Goal: Information Seeking & Learning: Learn about a topic

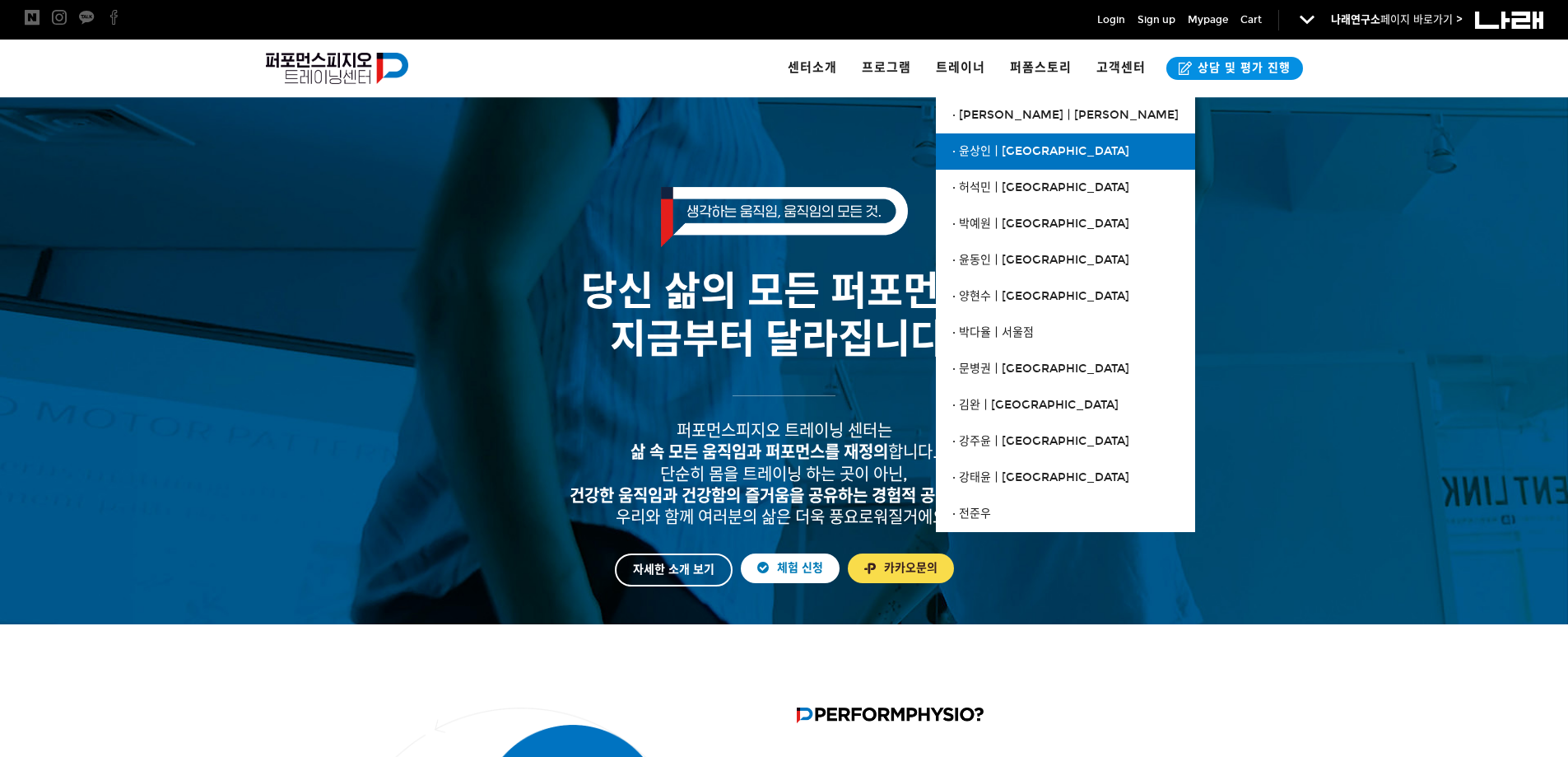
click at [1008, 159] on link "· 윤상인ㅣ[GEOGRAPHIC_DATA]" at bounding box center [1065, 151] width 260 height 36
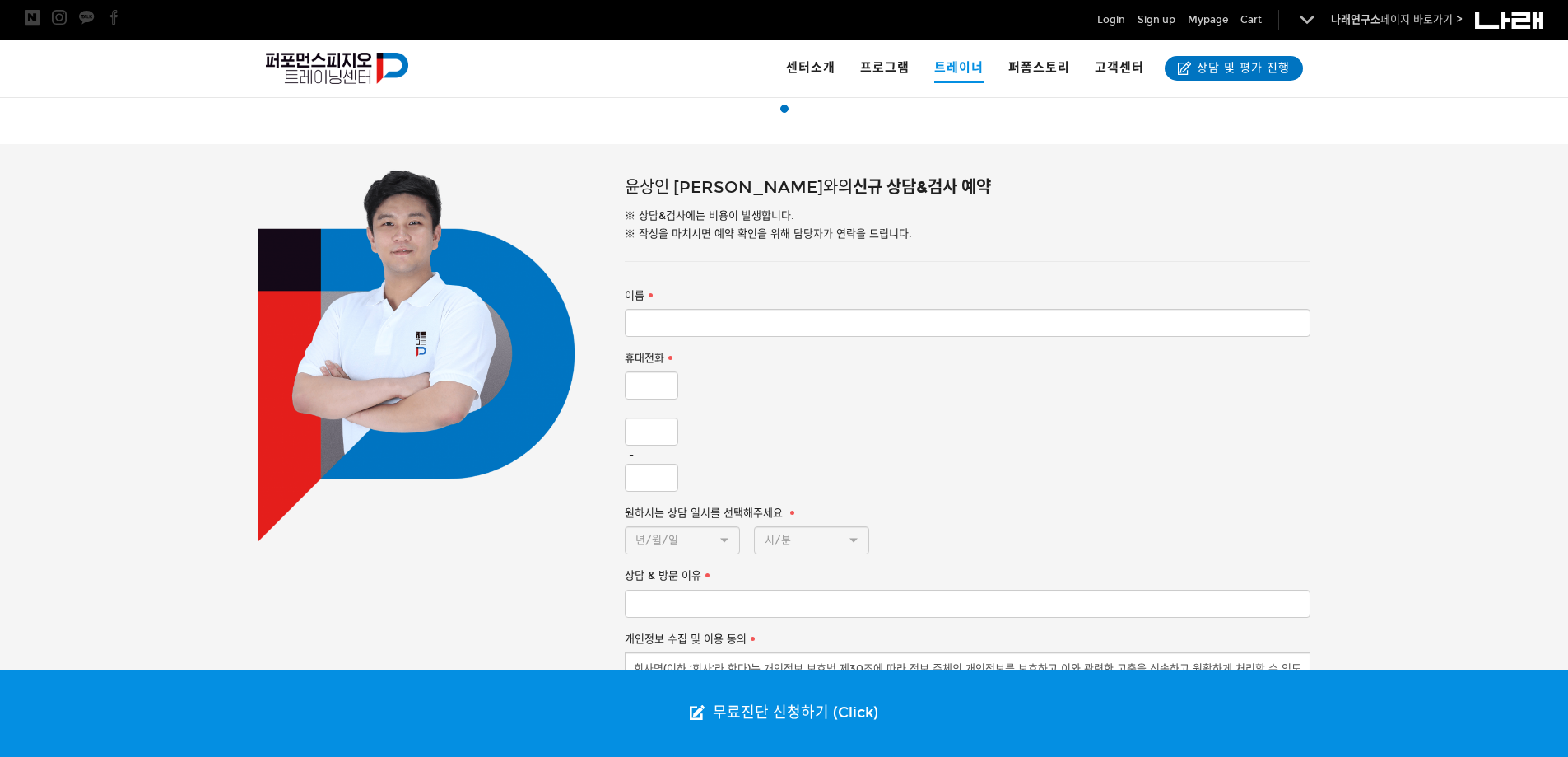
scroll to position [720, 0]
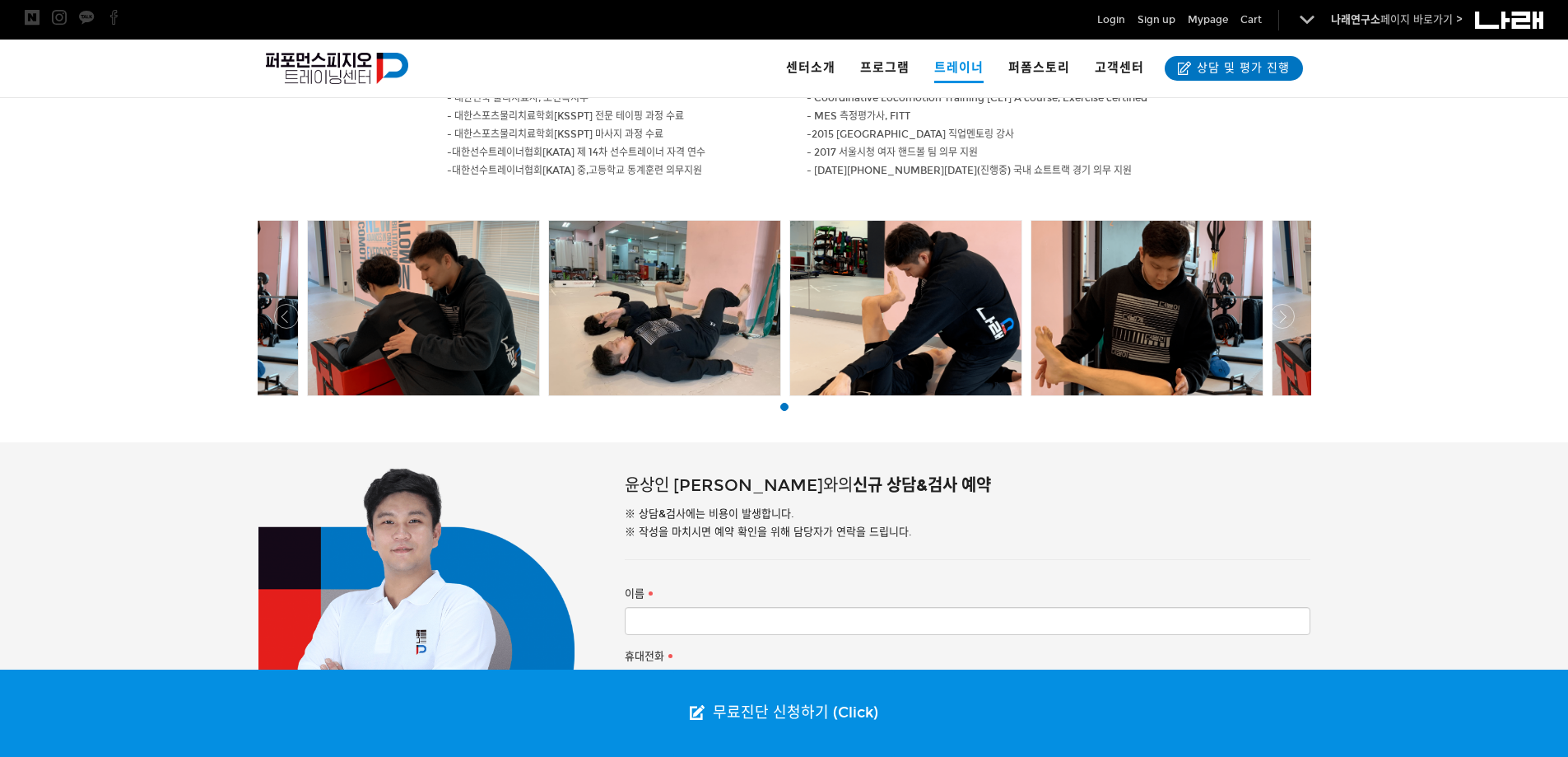
click at [1280, 400] on div at bounding box center [784, 400] width 1062 height 0
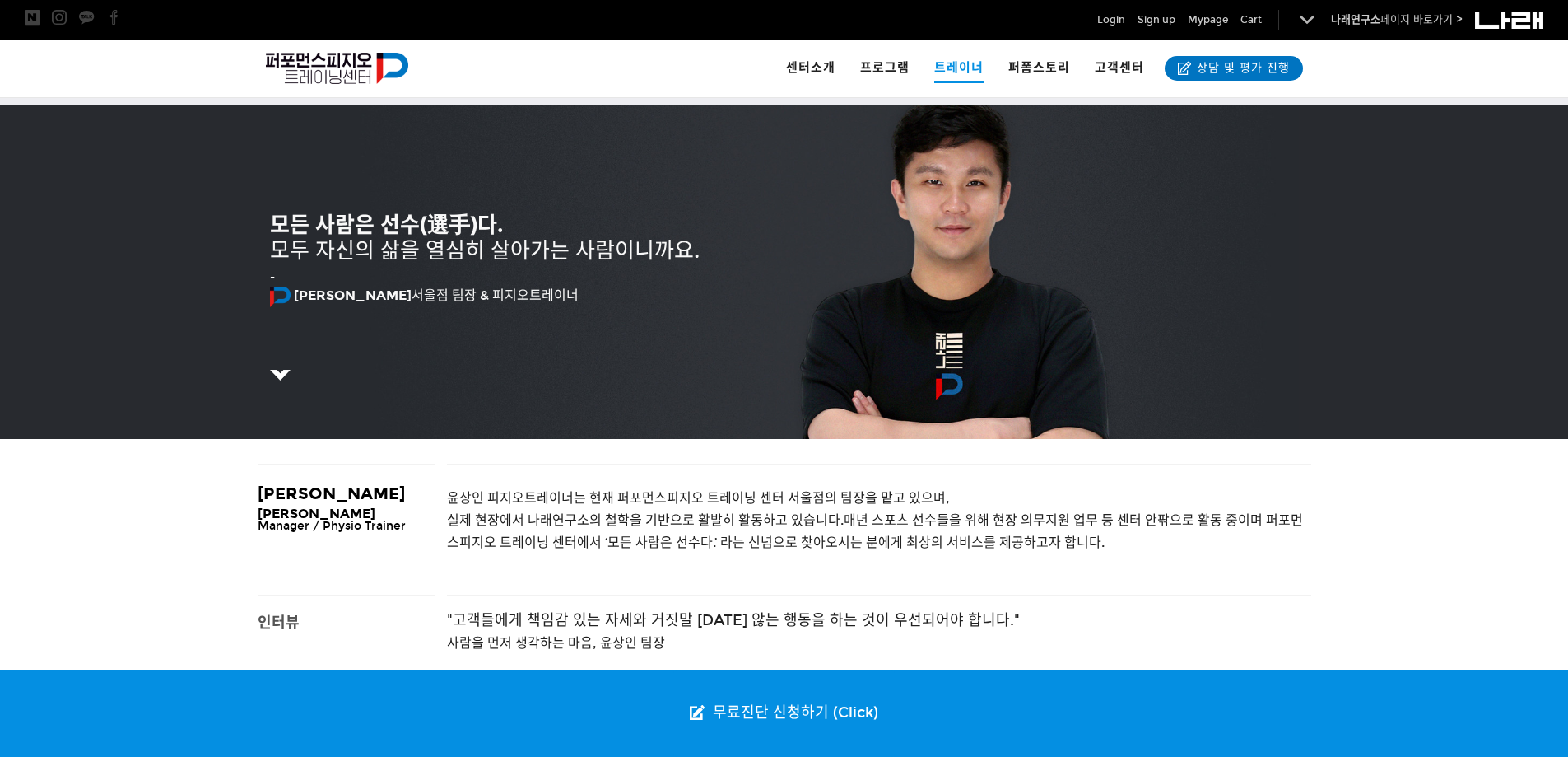
scroll to position [0, 0]
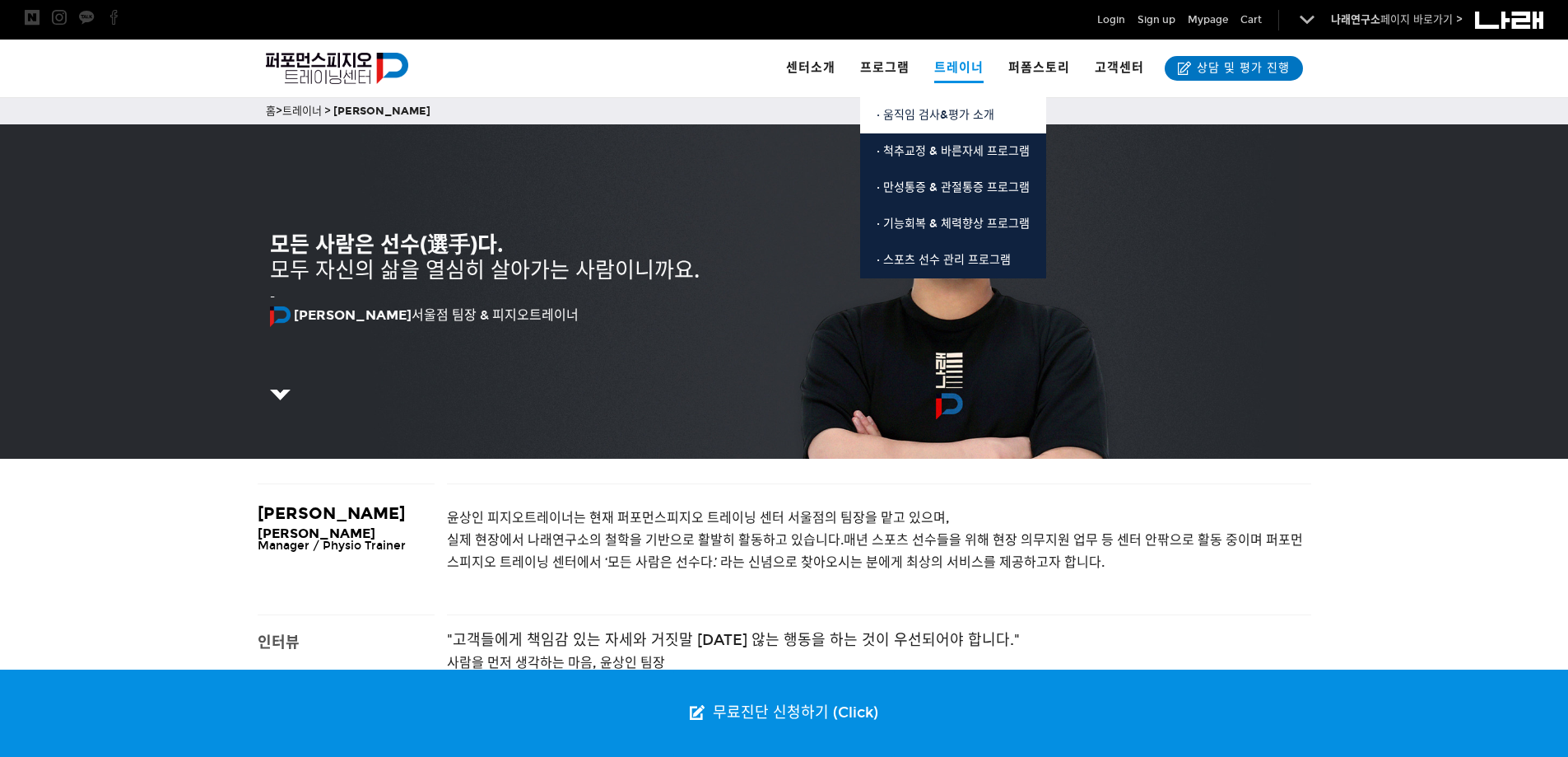
click at [910, 125] on link "· 움직임 검사&평가 소개" at bounding box center [953, 115] width 186 height 36
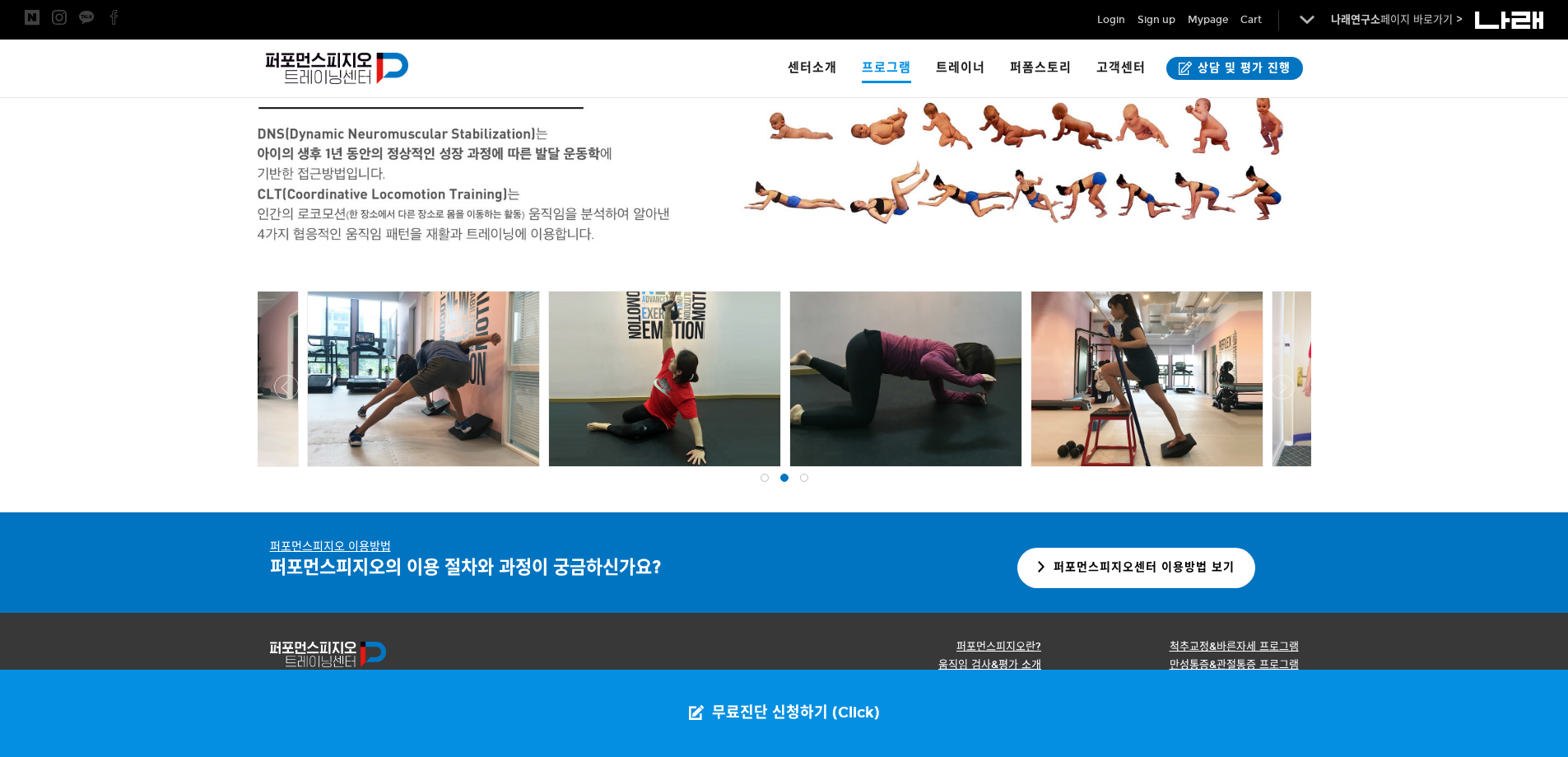
scroll to position [3252, 0]
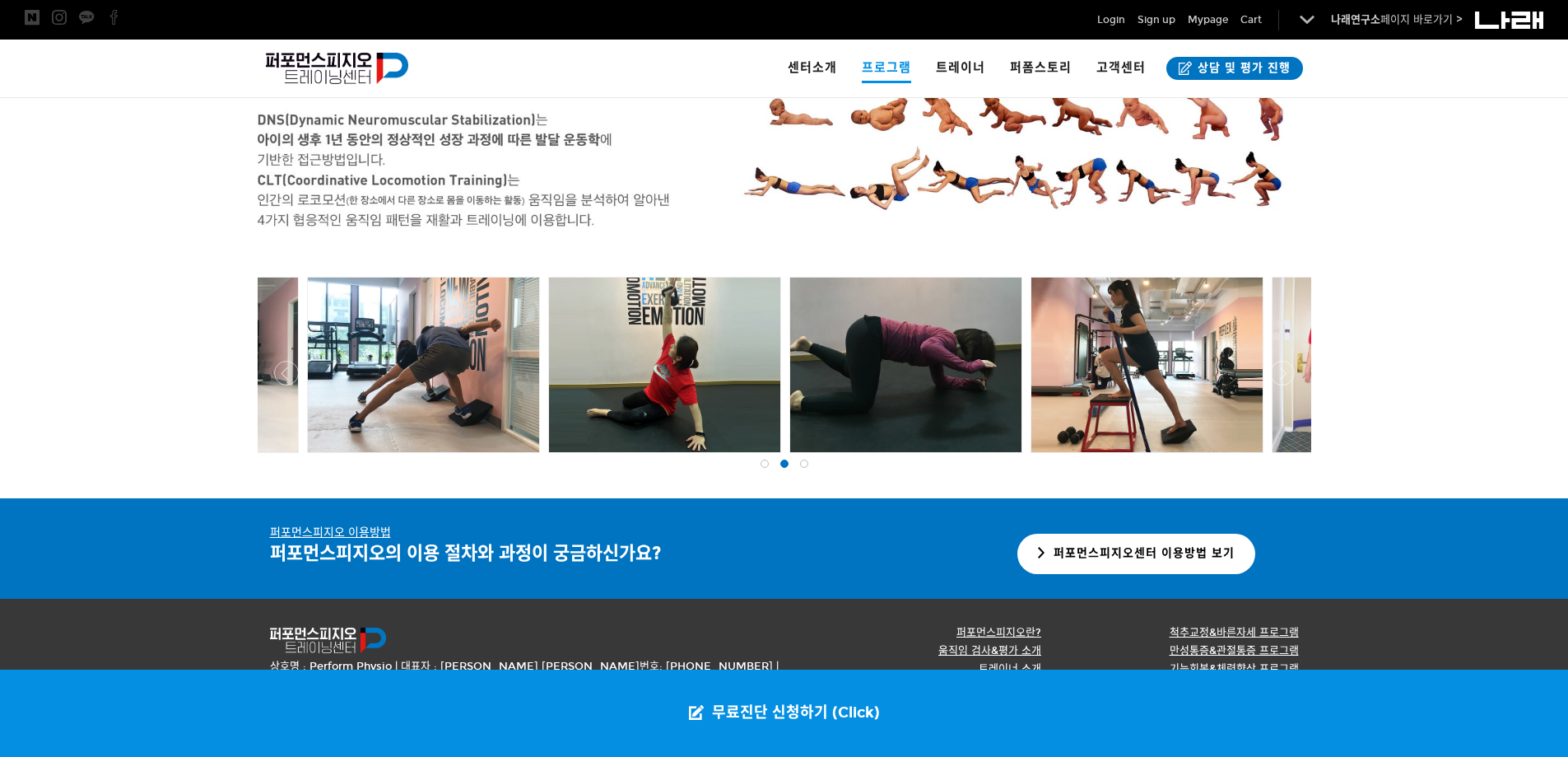
click at [806, 469] on div at bounding box center [804, 464] width 19 height 16
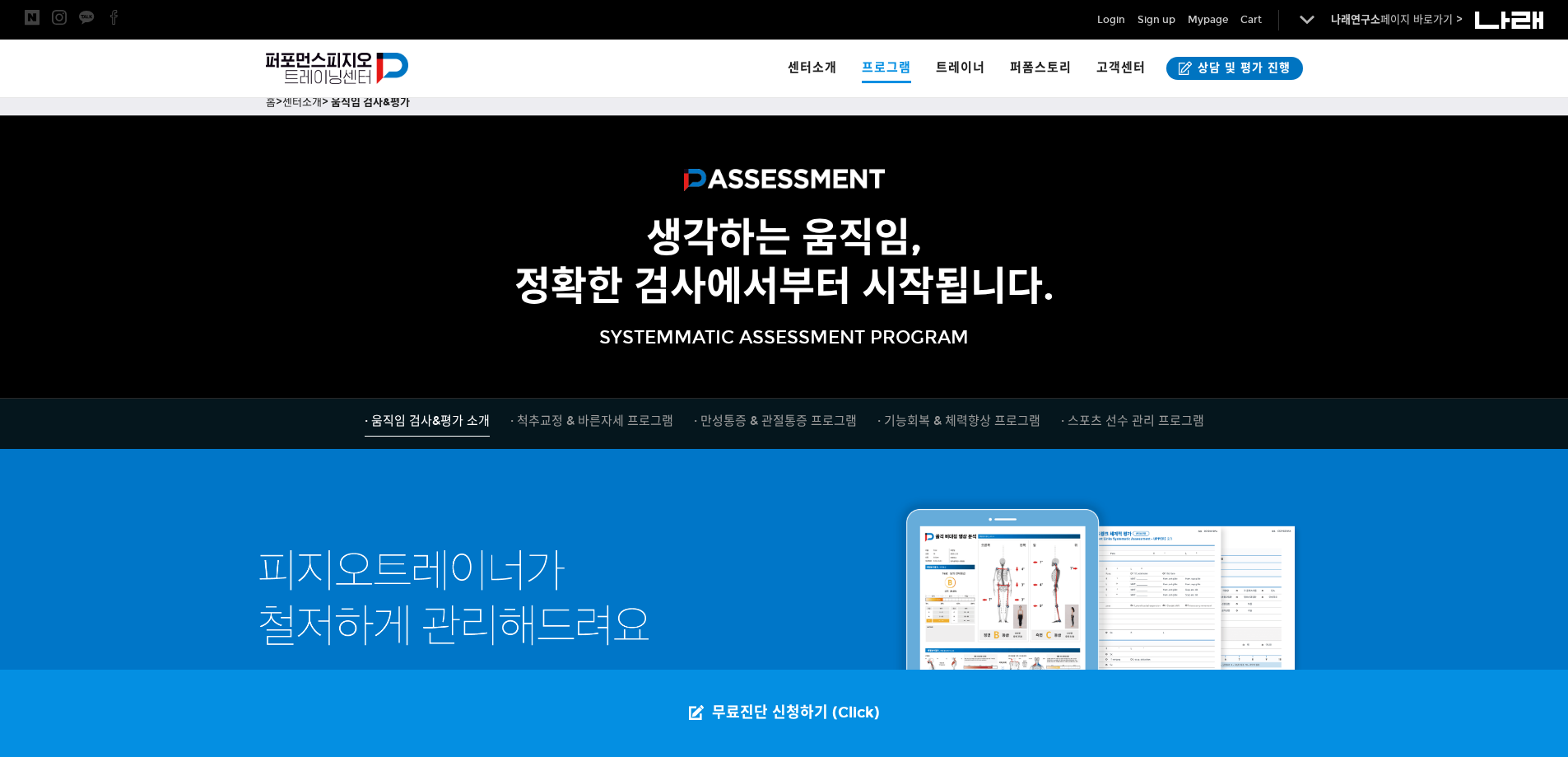
scroll to position [0, 0]
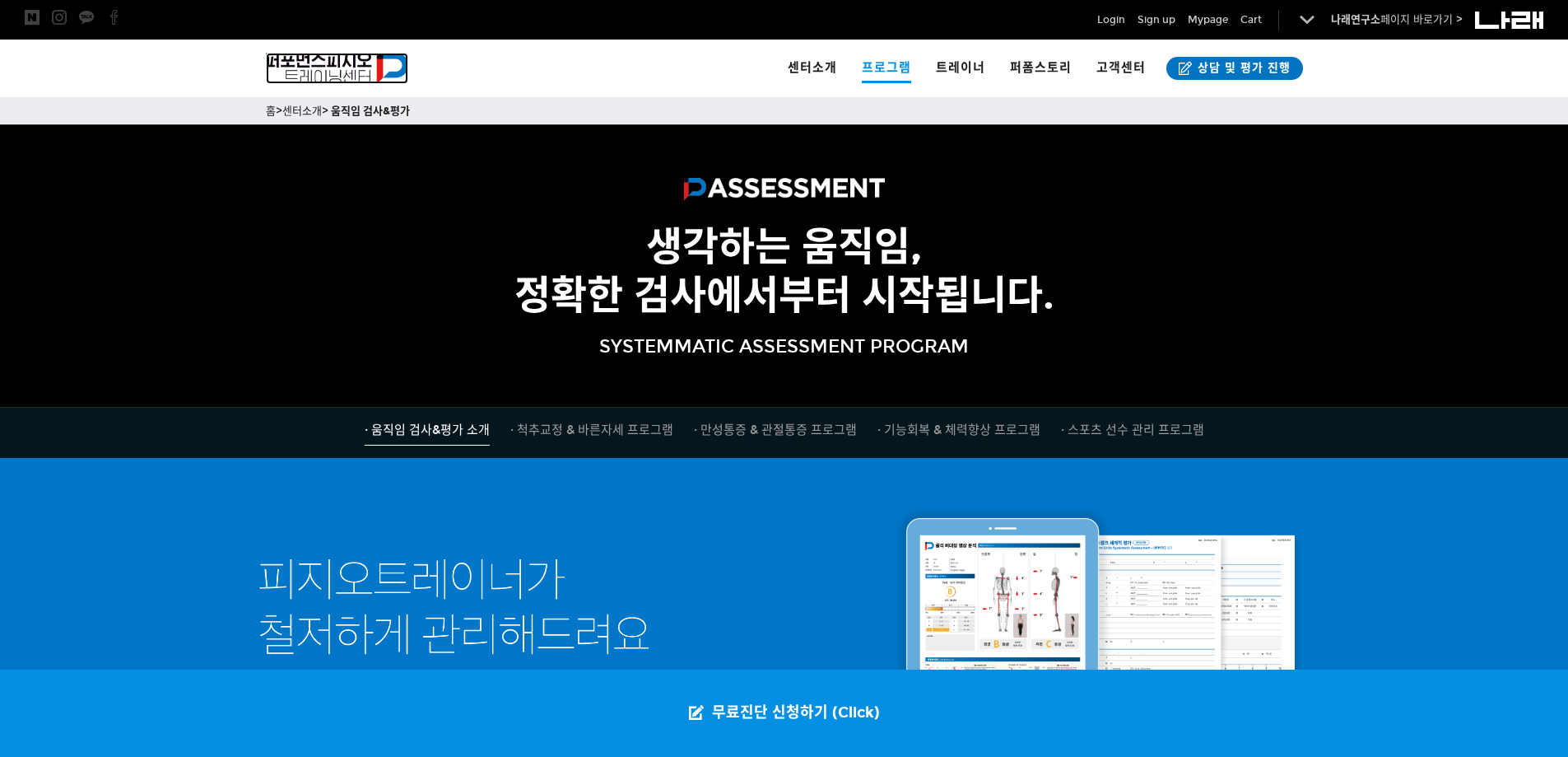
click at [328, 69] on img at bounding box center [337, 68] width 143 height 31
